Goal: Information Seeking & Learning: Learn about a topic

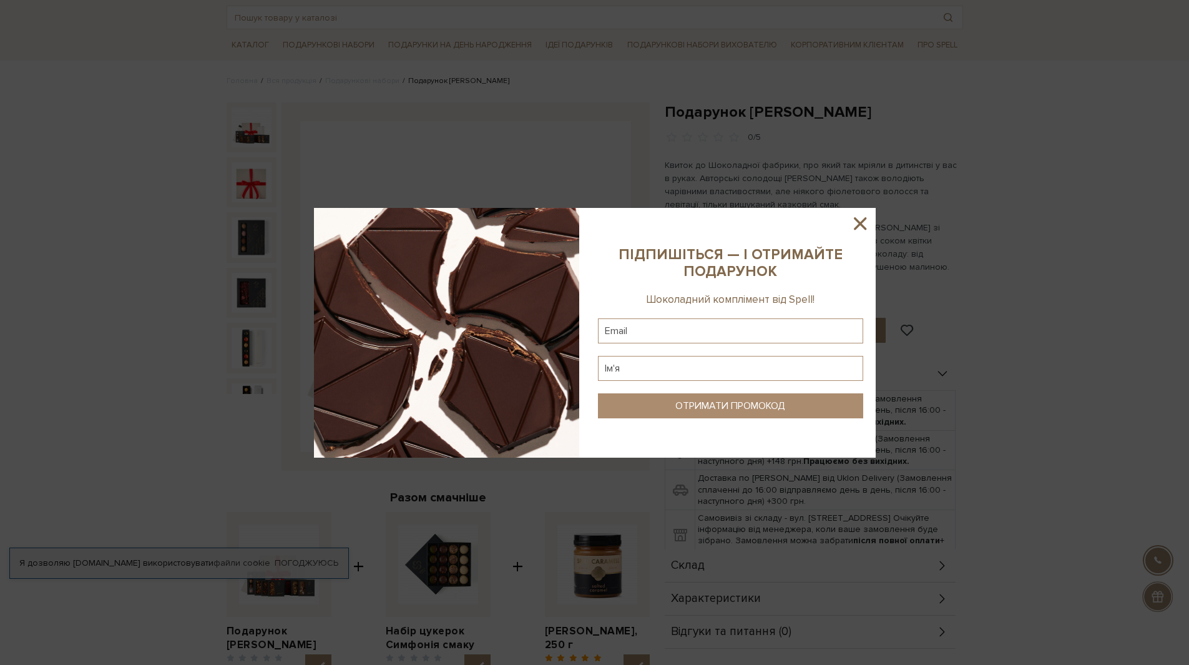
click at [860, 217] on icon at bounding box center [860, 223] width 21 height 21
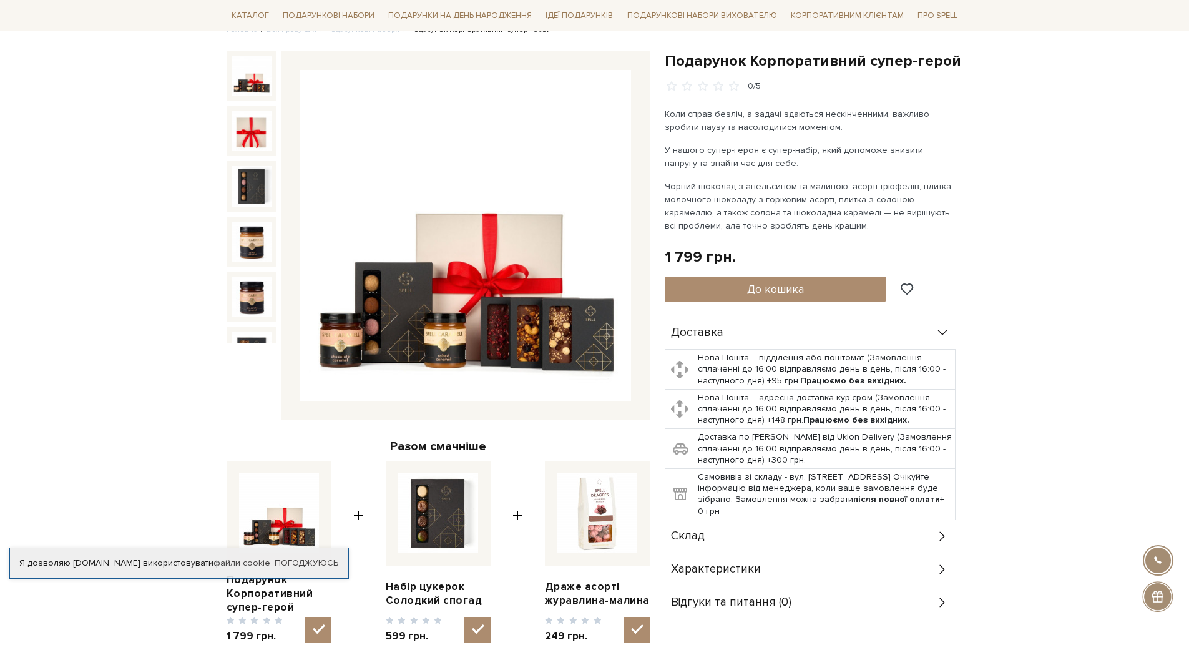
scroll to position [125, 0]
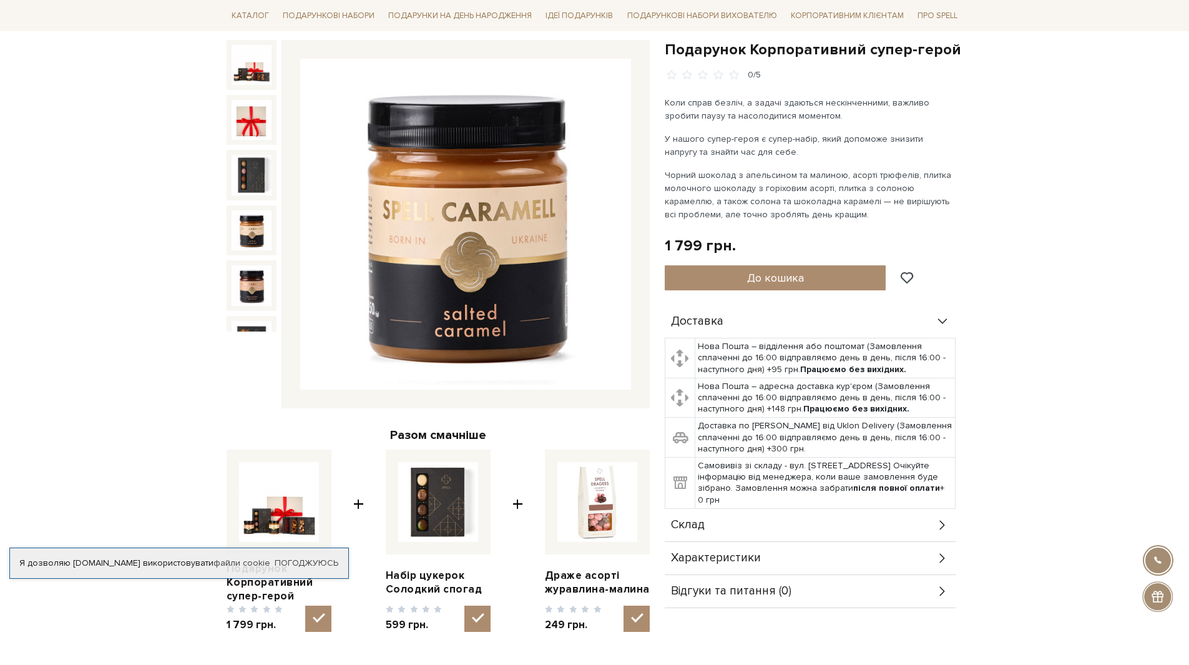
click at [252, 224] on img at bounding box center [252, 230] width 40 height 40
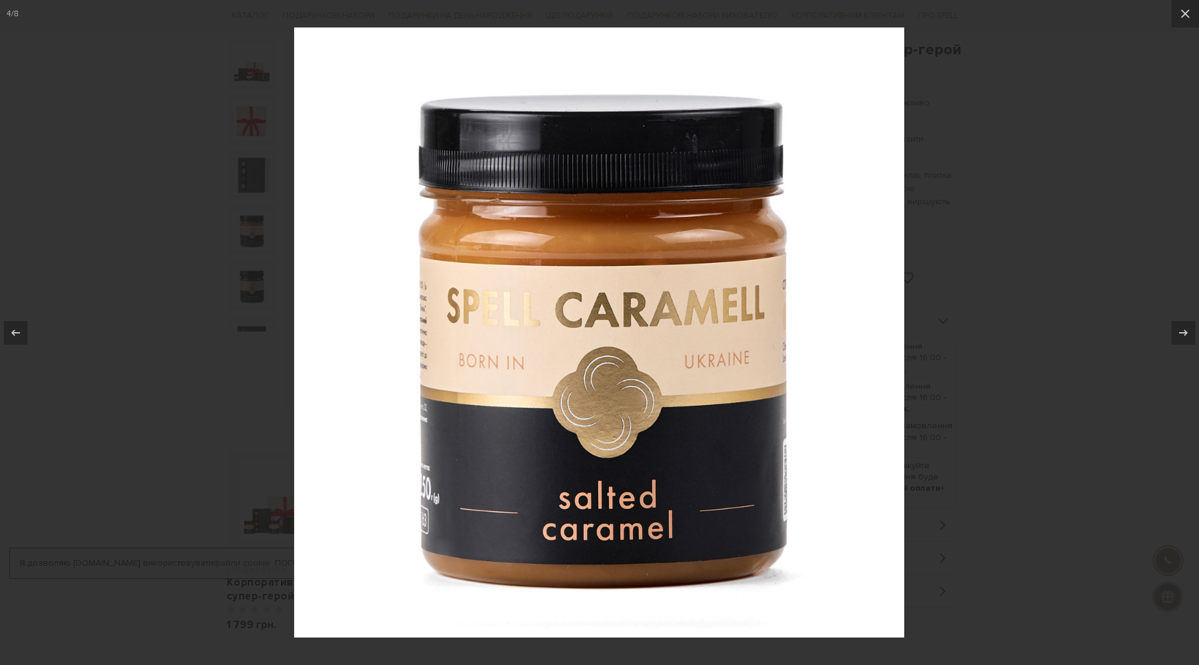
click at [964, 239] on div at bounding box center [599, 332] width 1199 height 665
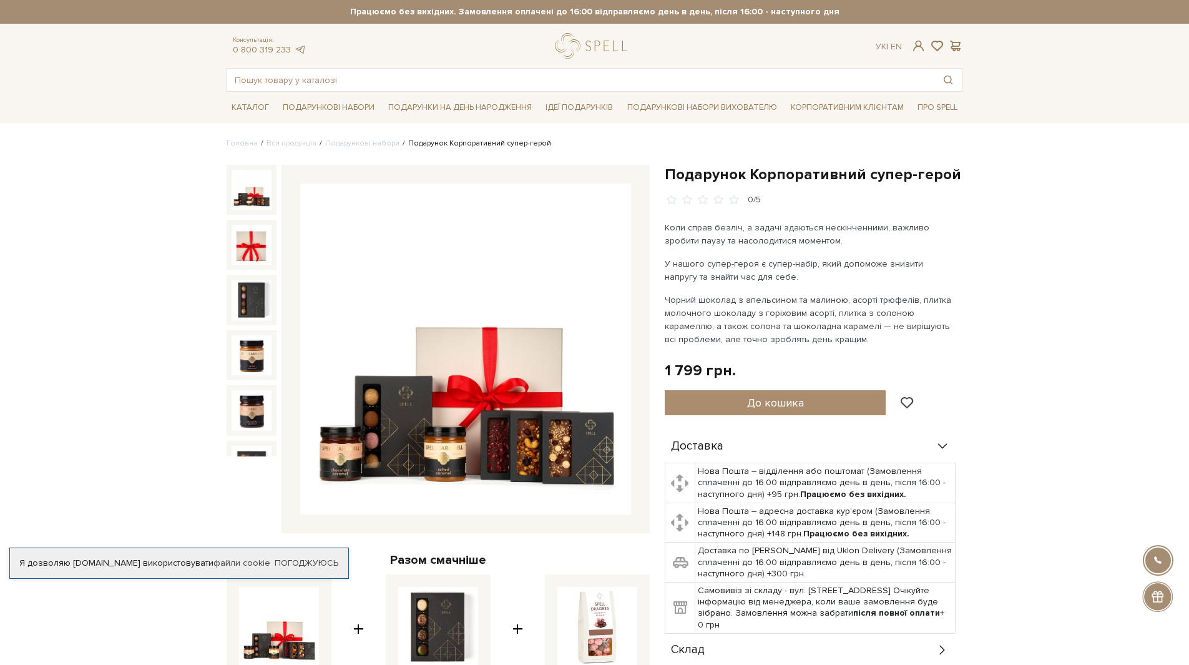
click at [250, 192] on img at bounding box center [252, 190] width 40 height 40
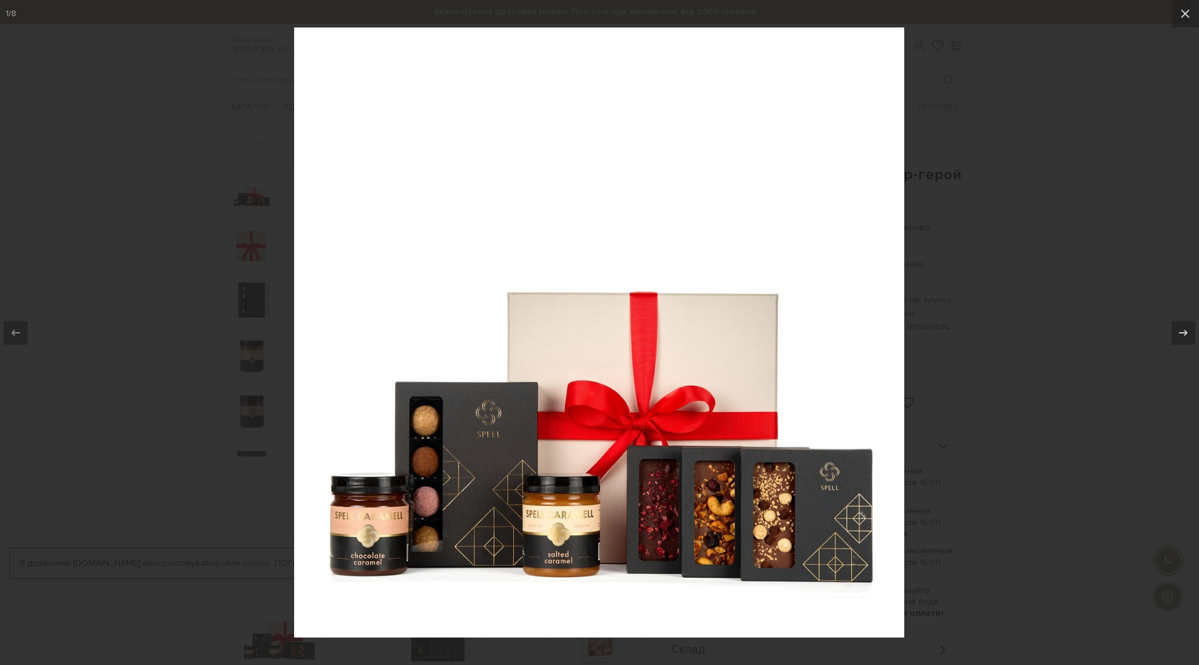
click at [92, 265] on div at bounding box center [599, 332] width 1199 height 665
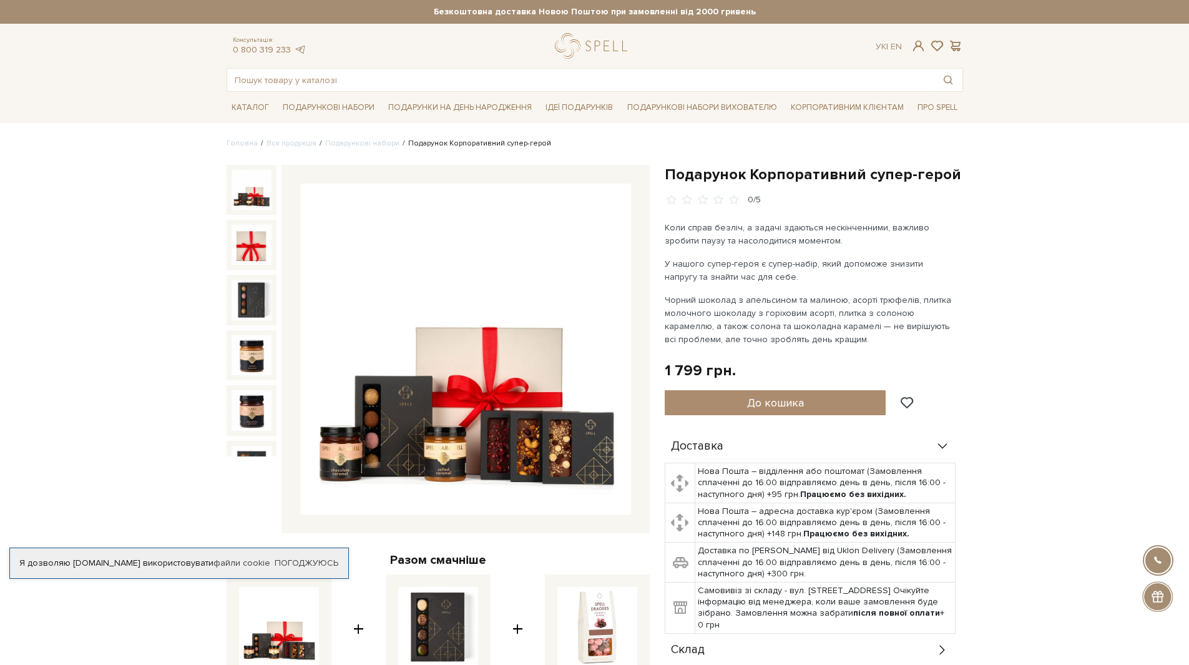
click at [245, 201] on img at bounding box center [252, 190] width 40 height 40
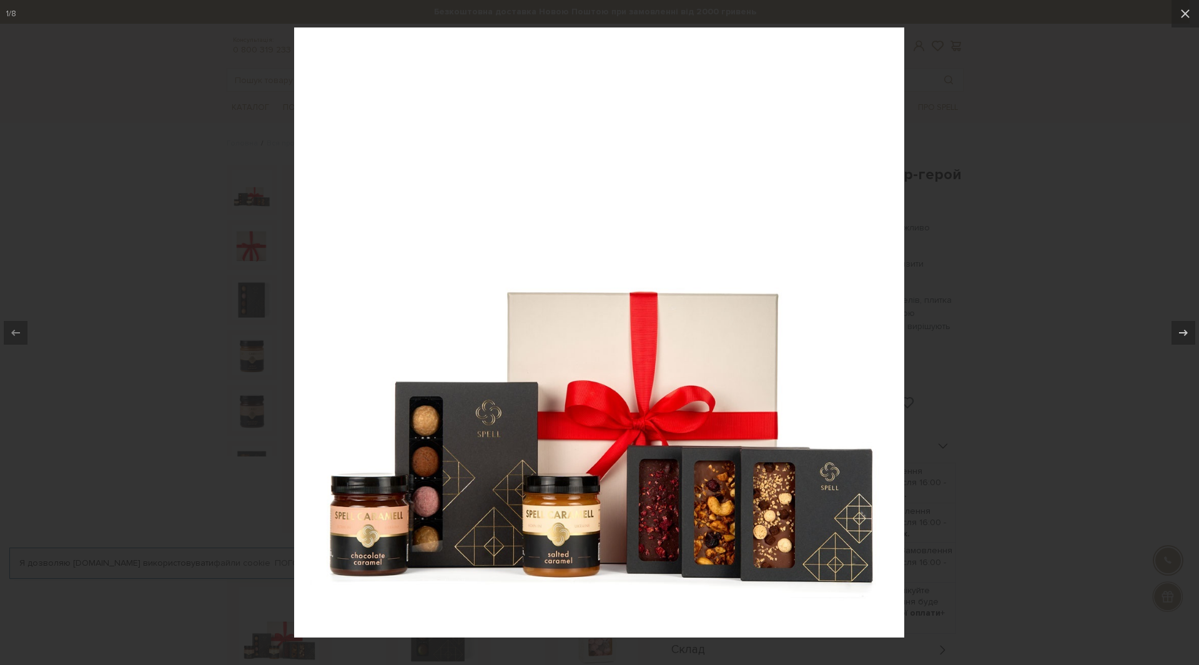
click at [224, 285] on div at bounding box center [599, 332] width 1199 height 665
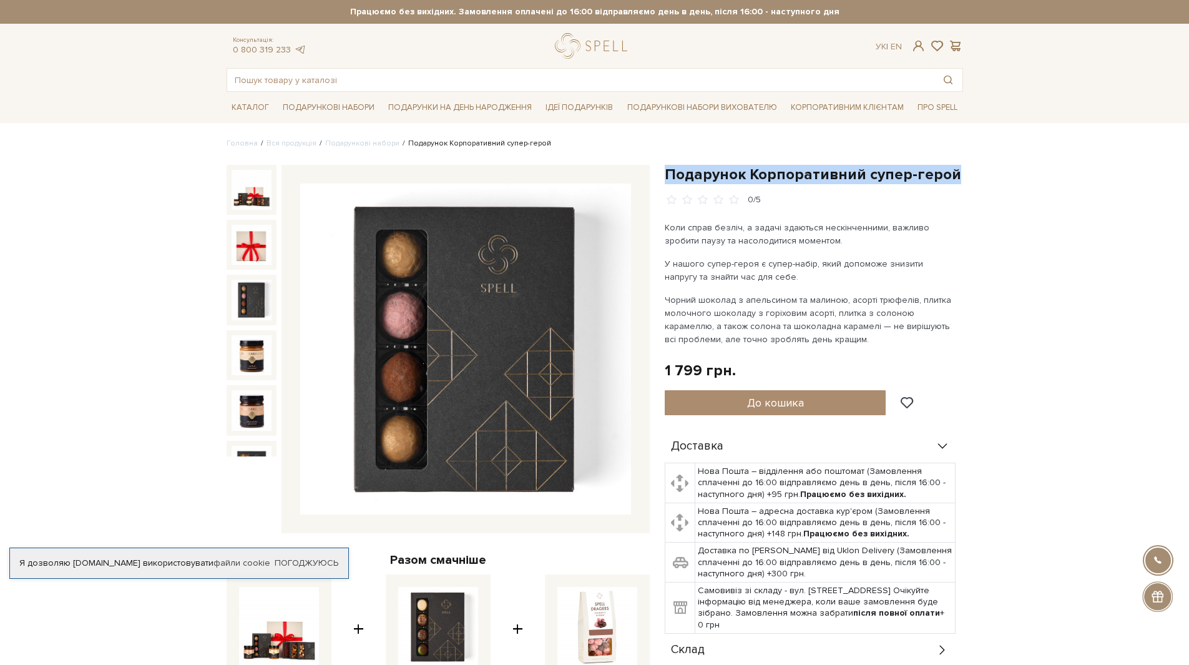
drag, startPoint x: 965, startPoint y: 182, endPoint x: 664, endPoint y: 170, distance: 300.6
click at [664, 170] on div "Подарунок Корпоративний супер-герой 0/5 Коли справ безліч, а задачі здаються не…" at bounding box center [813, 509] width 313 height 689
copy h1 "Подарунок Корпоративний супер-герой"
